Goal: Task Accomplishment & Management: Use online tool/utility

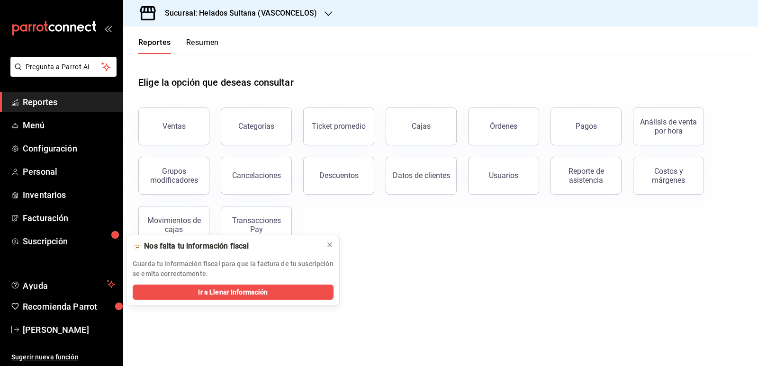
click at [193, 44] on button "Resumen" at bounding box center [202, 46] width 33 height 16
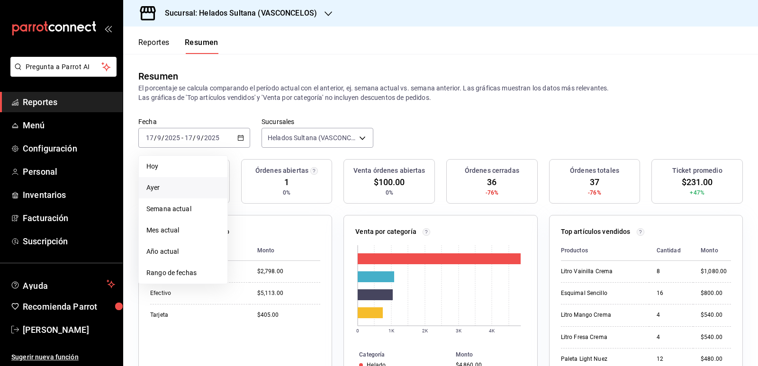
click at [193, 195] on li "Ayer" at bounding box center [183, 187] width 89 height 21
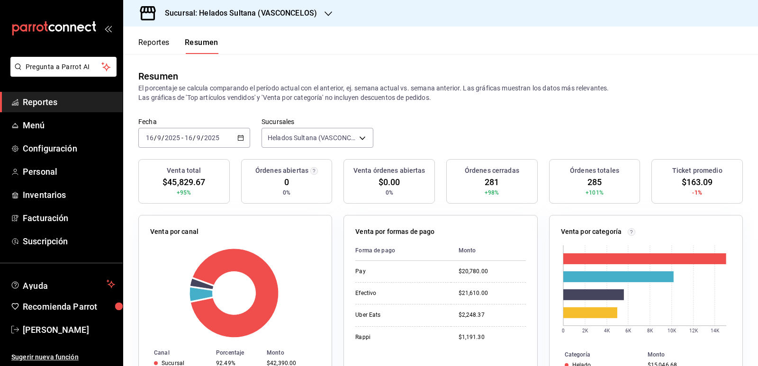
click at [238, 141] on icon "button" at bounding box center [240, 138] width 7 height 7
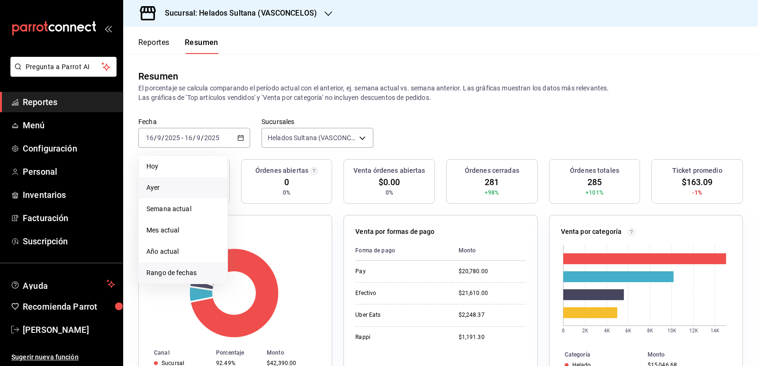
click at [176, 271] on span "Rango de fechas" at bounding box center [182, 273] width 73 height 10
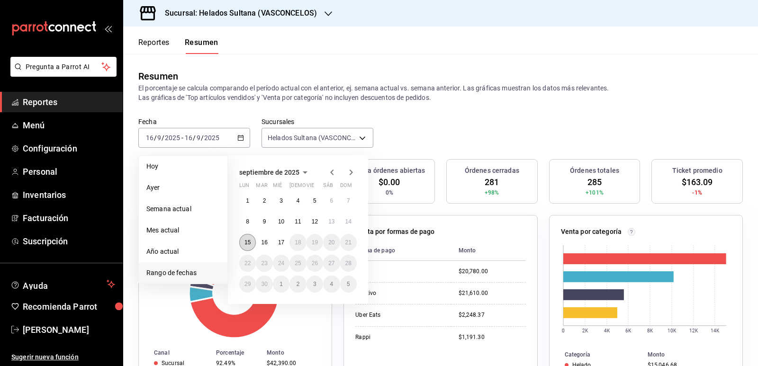
click at [252, 239] on button "15" at bounding box center [247, 242] width 17 height 17
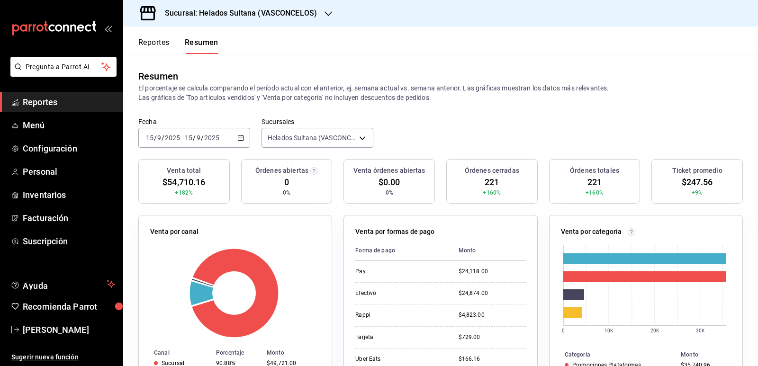
click at [238, 135] on icon "button" at bounding box center [240, 138] width 7 height 7
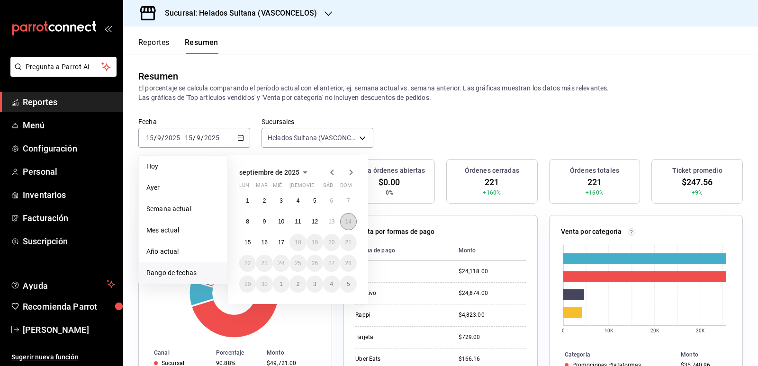
click at [342, 218] on button "14" at bounding box center [348, 221] width 17 height 17
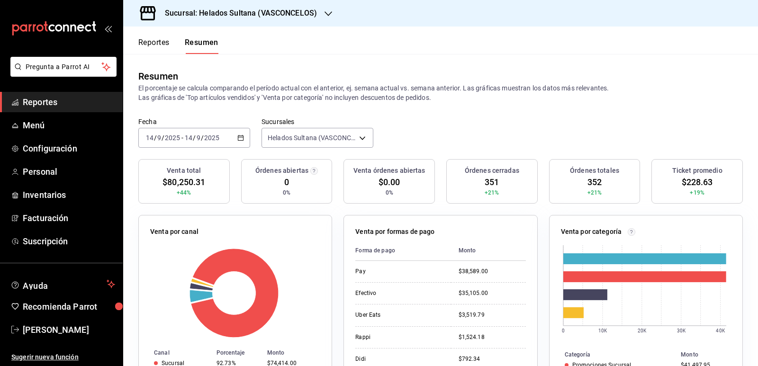
click at [238, 138] on \(Stroke\) "button" at bounding box center [241, 138] width 6 height 5
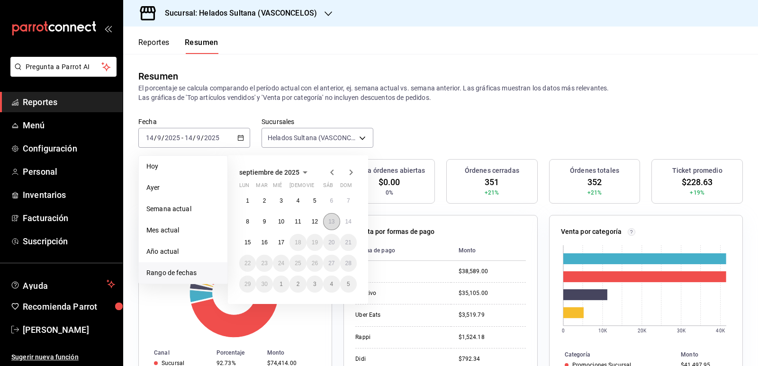
click at [329, 219] on abbr "13" at bounding box center [332, 222] width 6 height 7
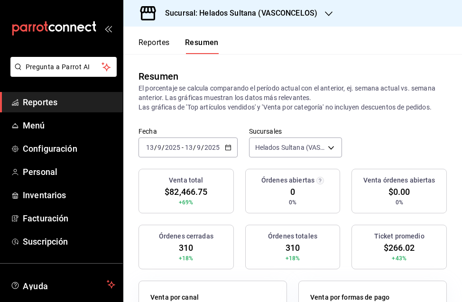
click at [231, 147] on div "[DATE] [DATE] - [DATE] [DATE]" at bounding box center [187, 147] width 99 height 20
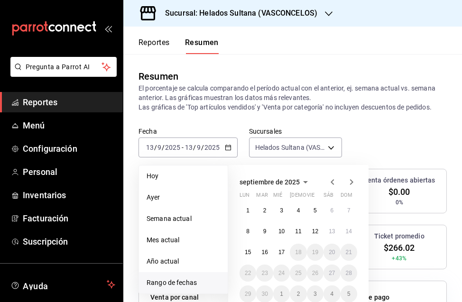
click at [183, 282] on span "Rango de fechas" at bounding box center [182, 283] width 73 height 10
click at [318, 234] on abbr "12" at bounding box center [315, 231] width 6 height 7
click at [318, 233] on abbr "12" at bounding box center [315, 231] width 6 height 7
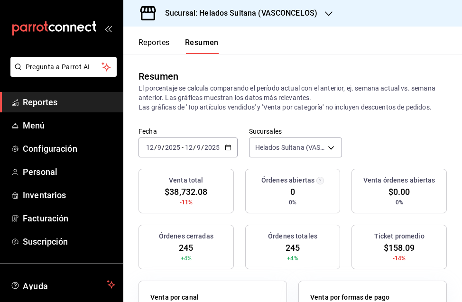
click at [225, 146] on icon "button" at bounding box center [228, 147] width 7 height 7
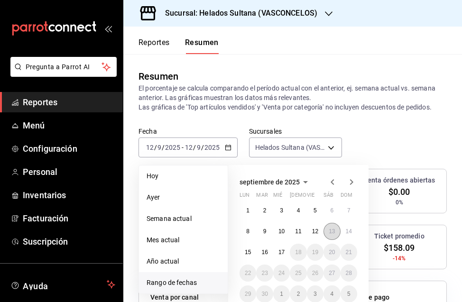
click at [329, 231] on abbr "13" at bounding box center [332, 231] width 6 height 7
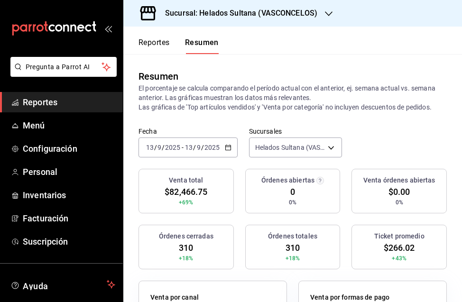
click at [225, 147] on \(Stroke\) "button" at bounding box center [228, 147] width 6 height 5
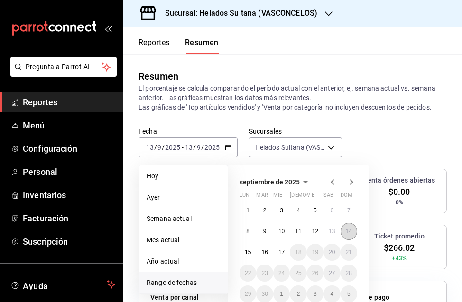
click at [346, 231] on abbr "14" at bounding box center [349, 231] width 6 height 7
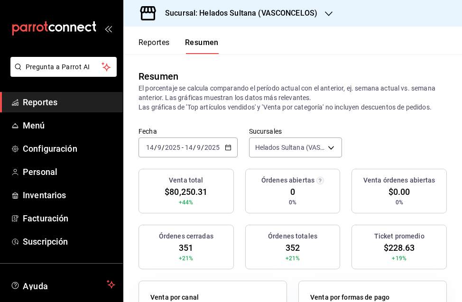
click at [225, 144] on div "[DATE] [DATE] - [DATE] [DATE]" at bounding box center [187, 147] width 99 height 20
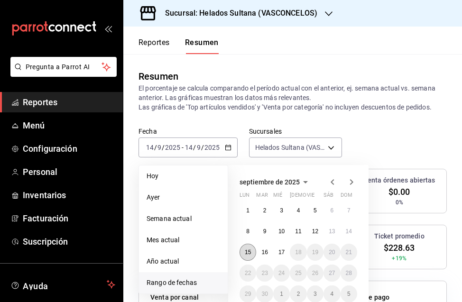
click at [256, 252] on button "15" at bounding box center [247, 252] width 17 height 17
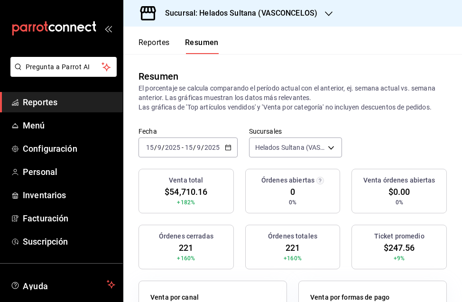
click at [225, 145] on icon "button" at bounding box center [228, 147] width 7 height 7
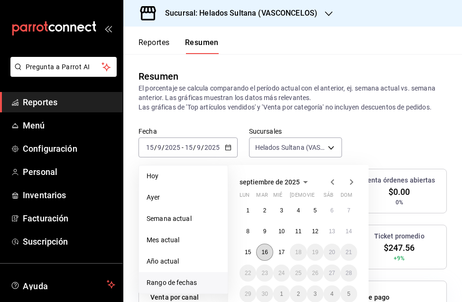
click at [263, 251] on abbr "16" at bounding box center [264, 252] width 6 height 7
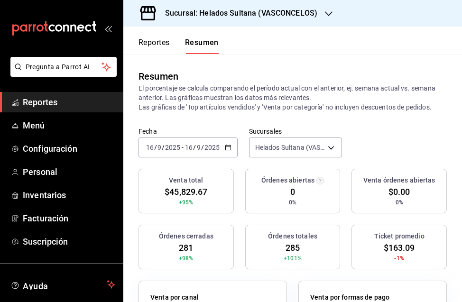
click at [229, 149] on icon "button" at bounding box center [228, 147] width 7 height 7
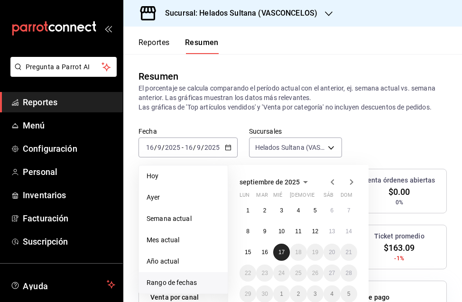
click at [282, 250] on abbr "17" at bounding box center [281, 252] width 6 height 7
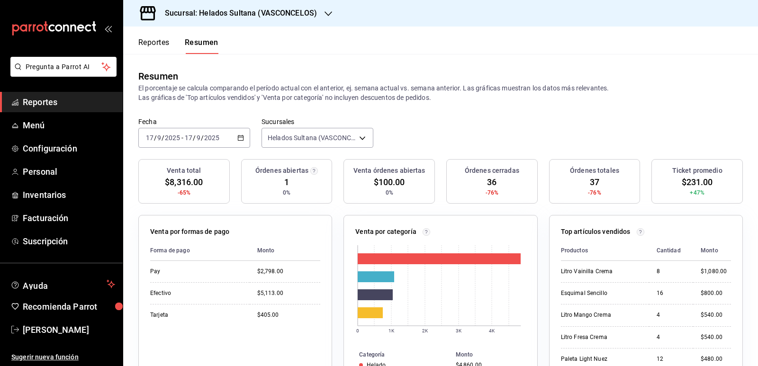
click at [50, 100] on span "Reportes" at bounding box center [69, 102] width 92 height 13
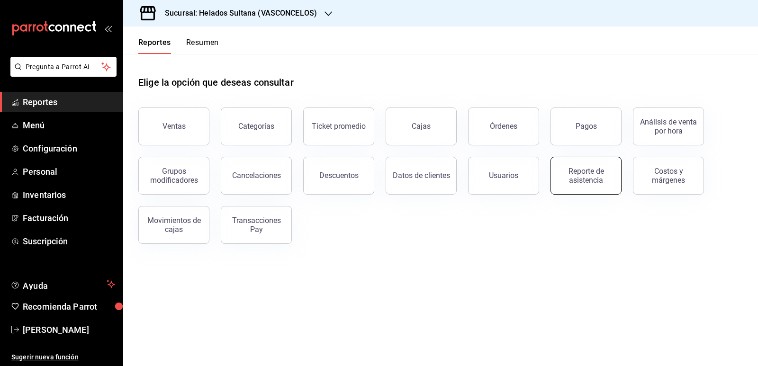
click at [583, 175] on div "Reporte de asistencia" at bounding box center [586, 176] width 59 height 18
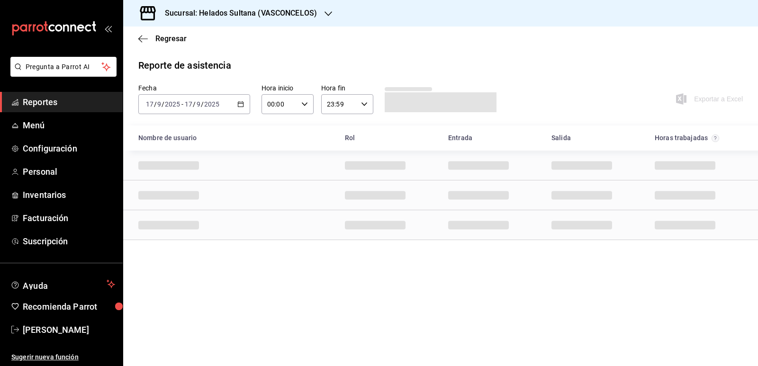
click at [242, 106] on icon "button" at bounding box center [240, 104] width 7 height 7
click at [187, 238] on span "Rango de fechas" at bounding box center [182, 240] width 73 height 10
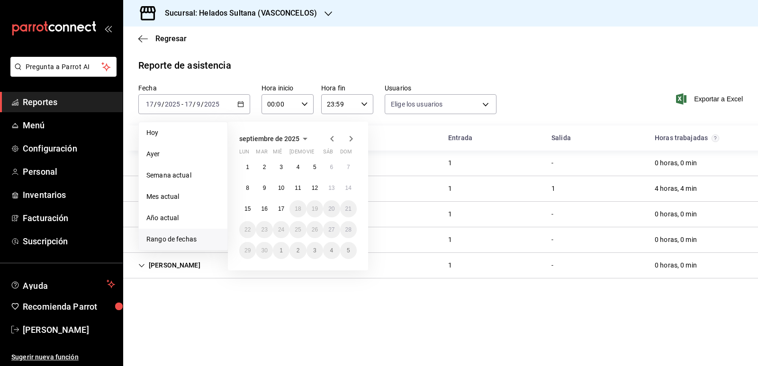
type input "213fd92f-3332-4598-9750-7cb9b9311784,54f442a9-4bee-4944-a445-ca4a31e9fe1e,772ce…"
click at [268, 207] on button "16" at bounding box center [264, 209] width 17 height 17
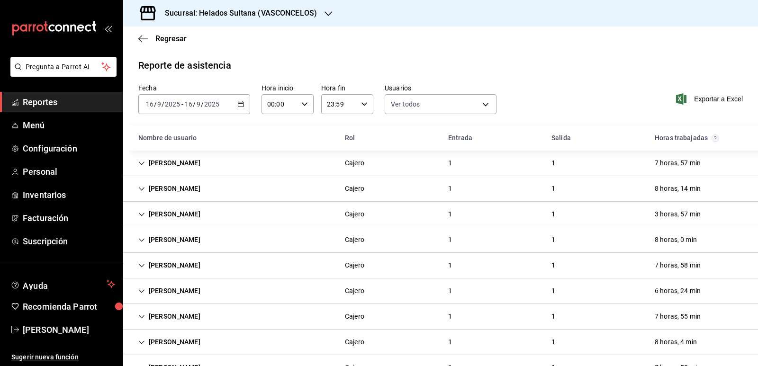
click at [145, 188] on div "[PERSON_NAME]" at bounding box center [169, 189] width 77 height 18
